Goal: Task Accomplishment & Management: Manage account settings

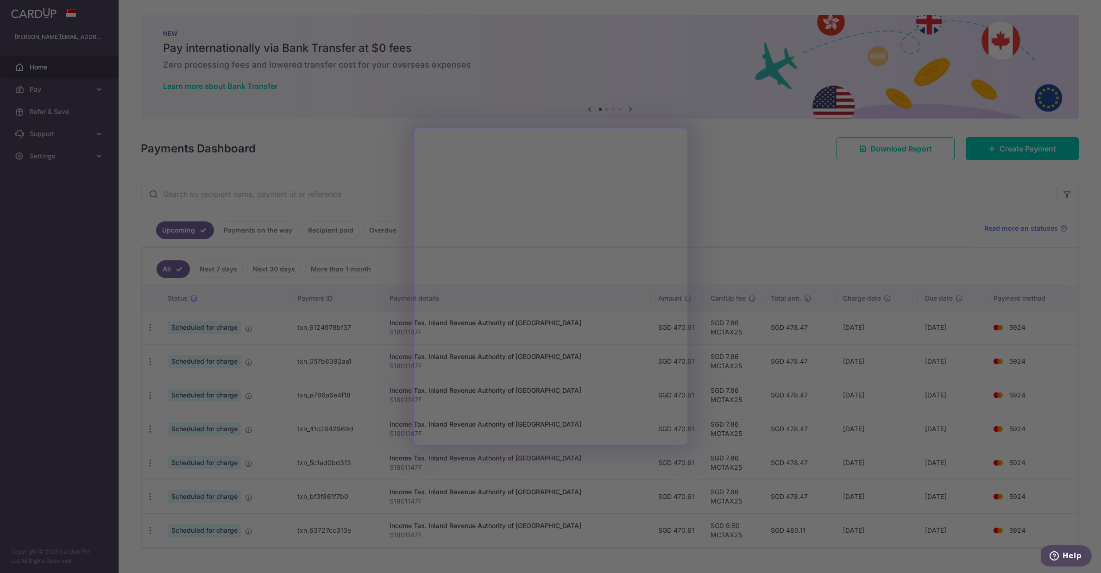
scroll to position [19, 0]
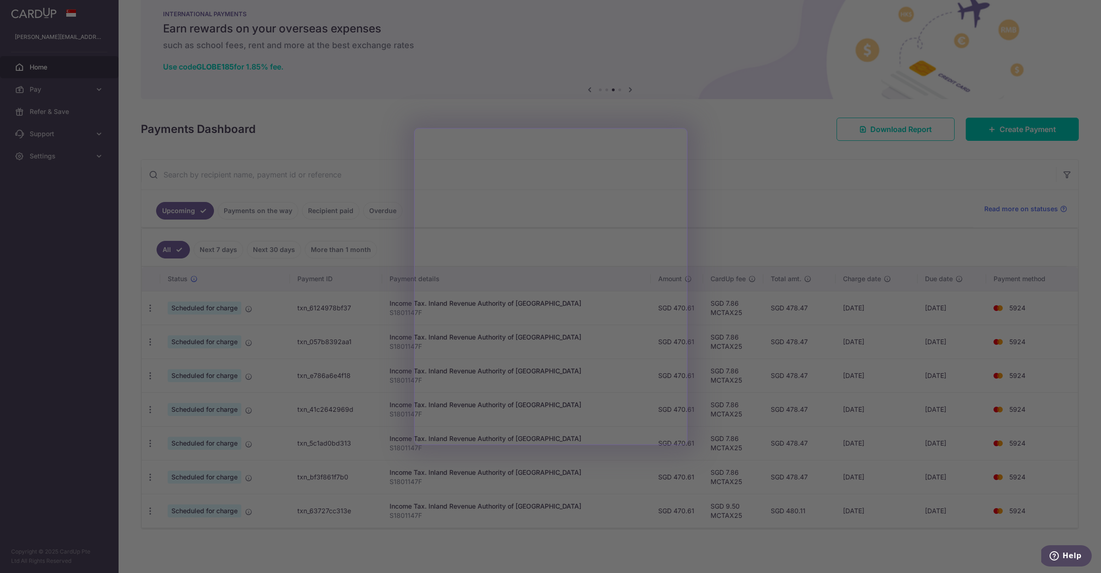
click at [766, 207] on div at bounding box center [556, 289] width 1112 height 579
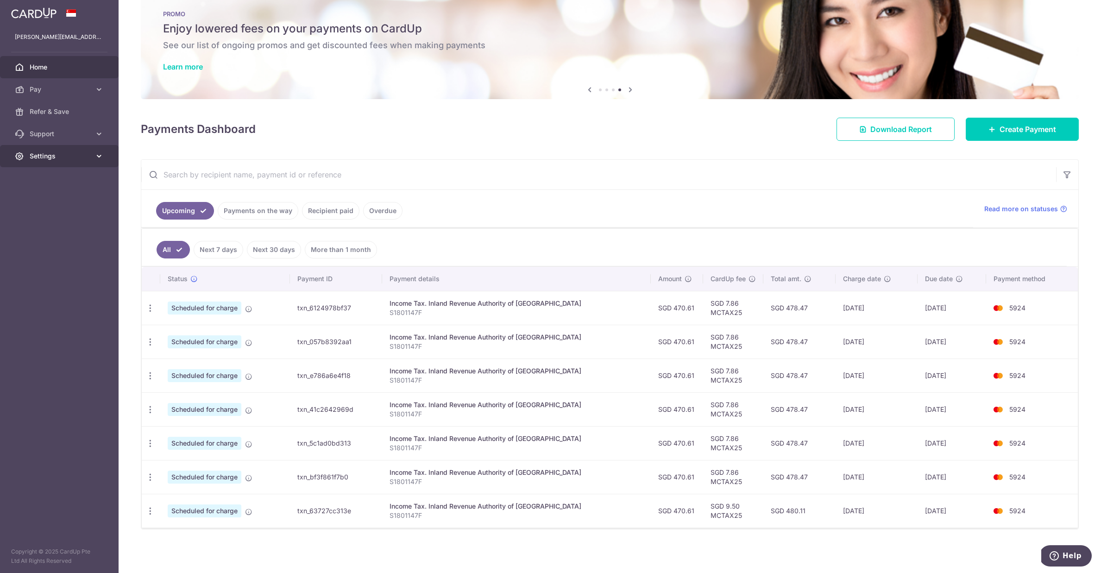
click at [50, 161] on link "Settings" at bounding box center [59, 156] width 119 height 22
click at [44, 197] on span "Logout" at bounding box center [60, 200] width 61 height 9
